Goal: Information Seeking & Learning: Learn about a topic

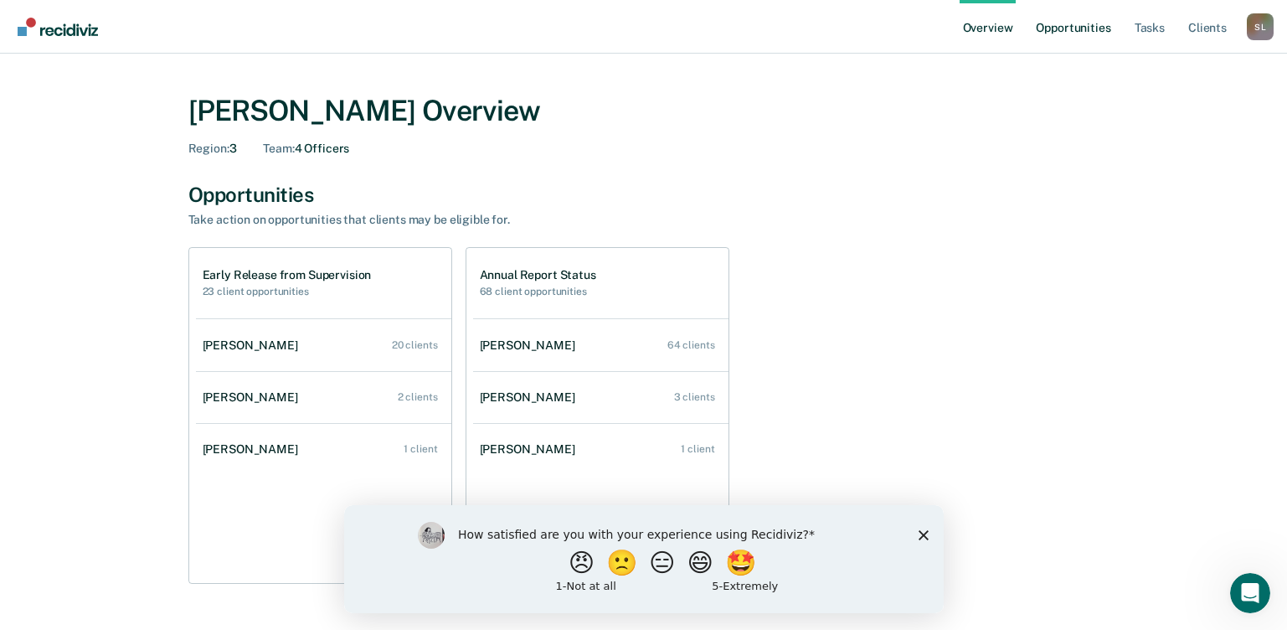
click at [1066, 32] on link "Opportunities" at bounding box center [1072, 27] width 81 height 54
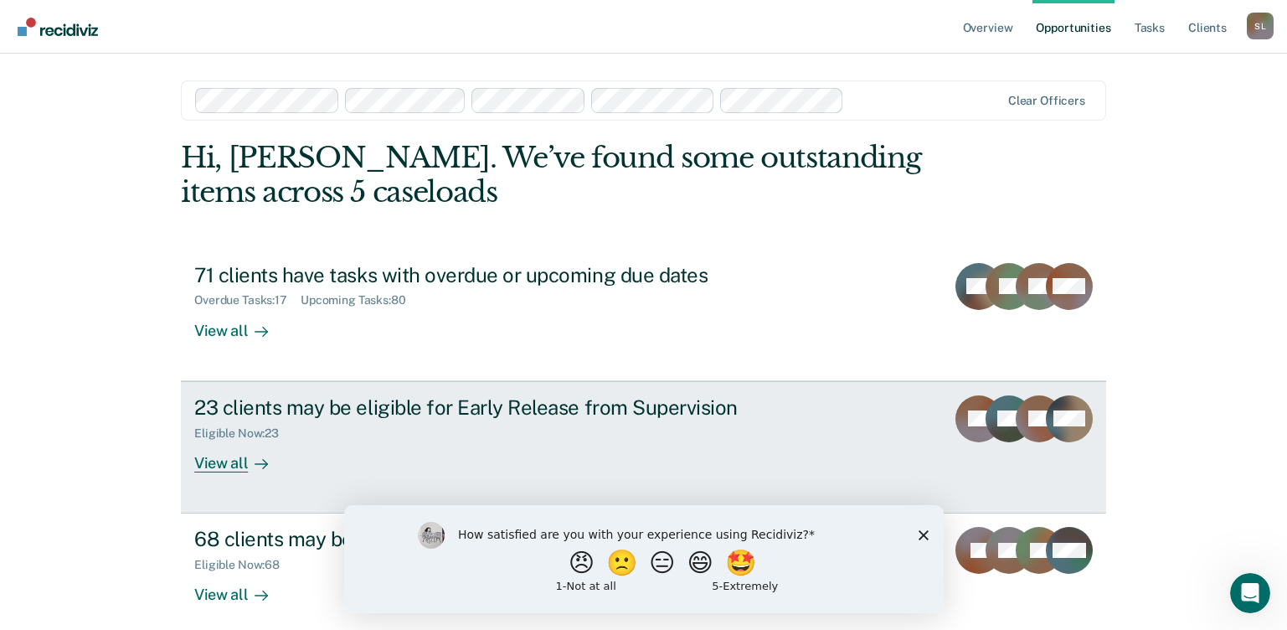
click at [219, 470] on div "View all" at bounding box center [241, 456] width 94 height 33
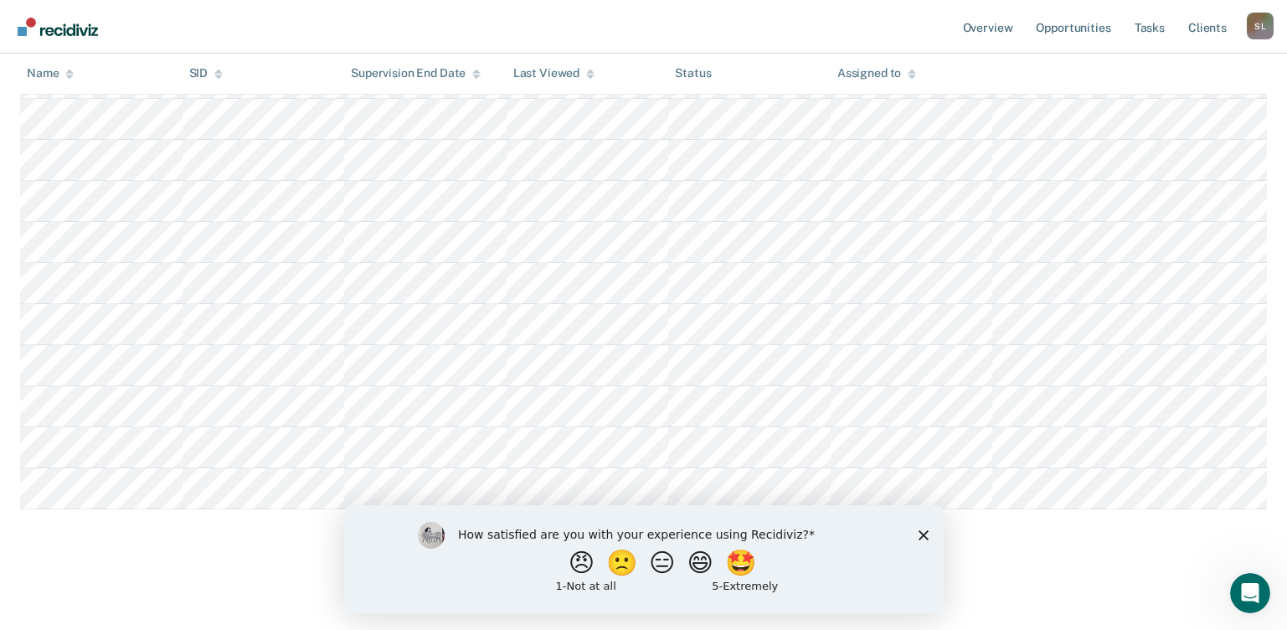
scroll to position [848, 0]
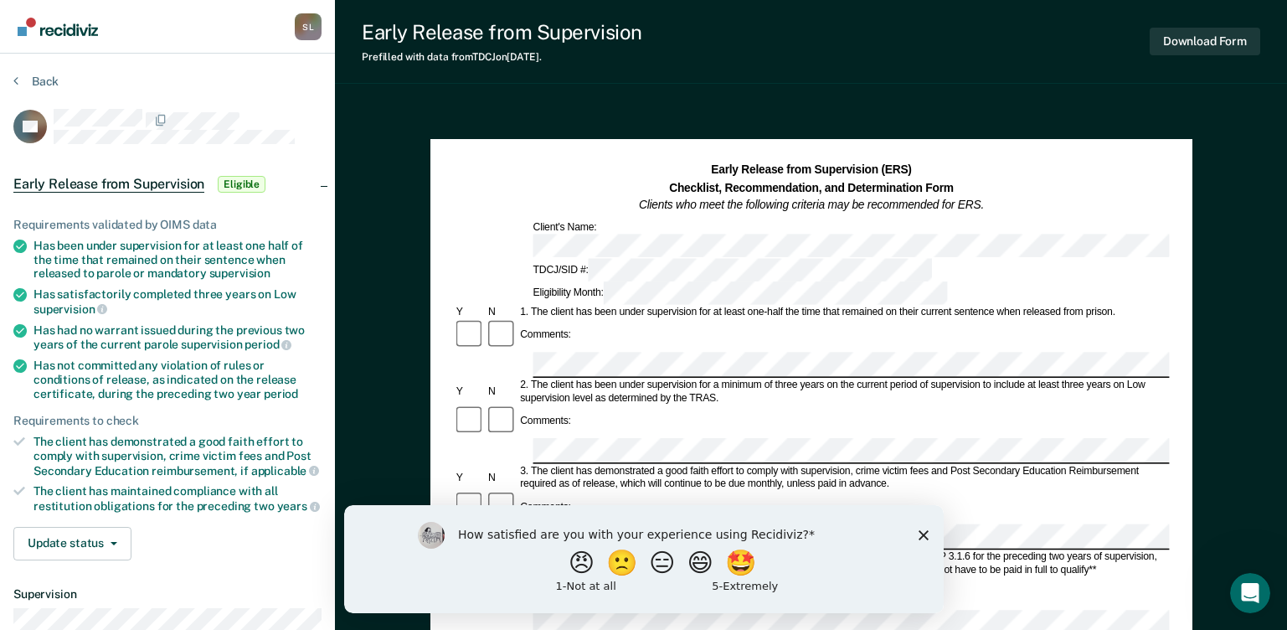
click at [248, 177] on span "Eligible" at bounding box center [242, 184] width 48 height 17
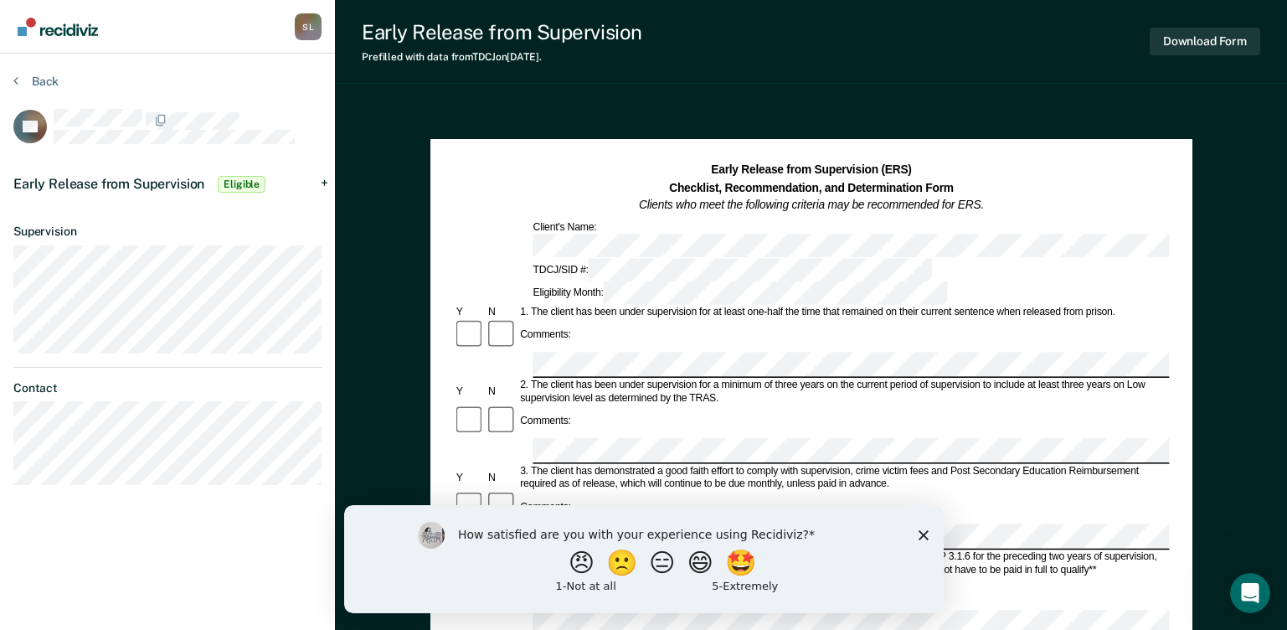
click at [325, 181] on div "Early Release from Supervision Eligible" at bounding box center [167, 184] width 335 height 54
